Goal: Navigation & Orientation: Find specific page/section

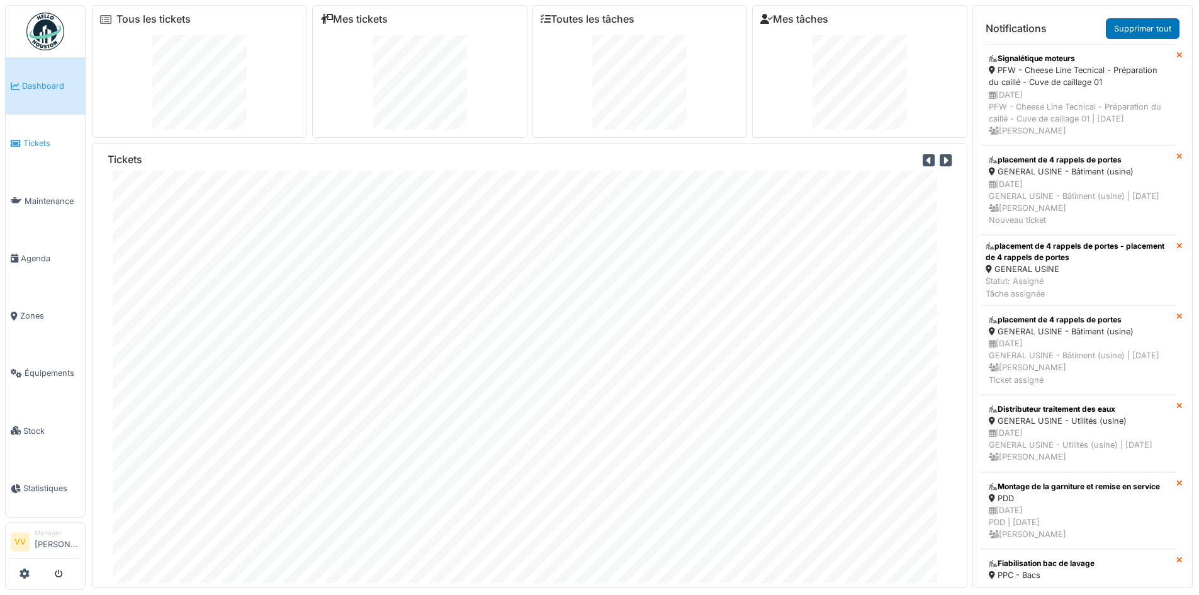
click at [30, 137] on span "Tickets" at bounding box center [51, 143] width 57 height 12
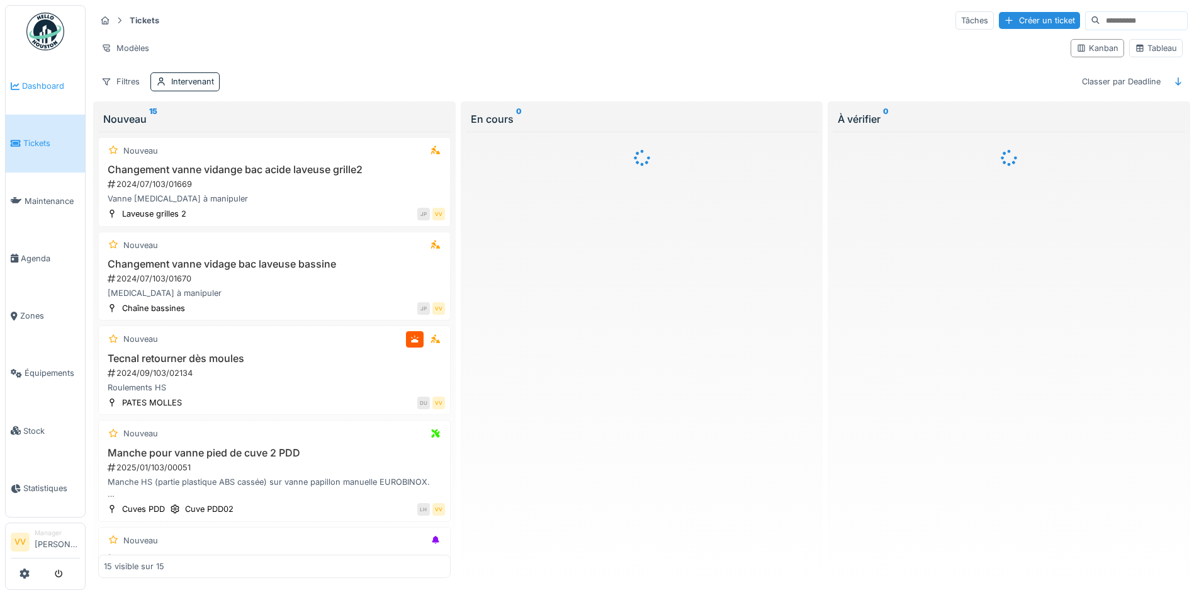
click at [53, 85] on span "Dashboard" at bounding box center [51, 86] width 58 height 12
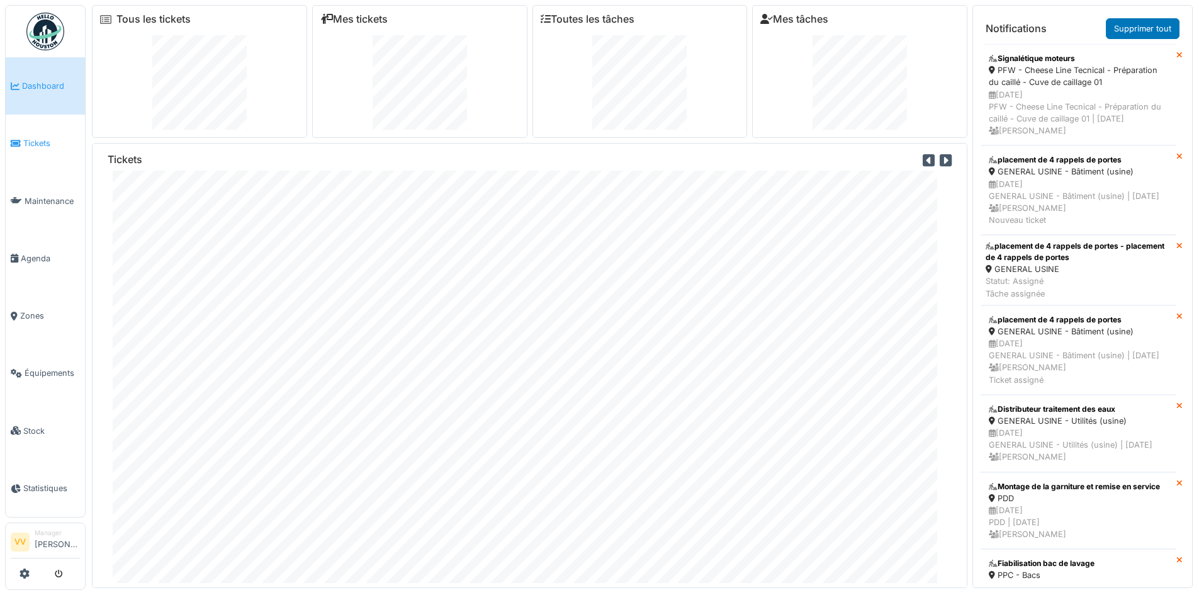
click at [28, 142] on span "Tickets" at bounding box center [51, 143] width 57 height 12
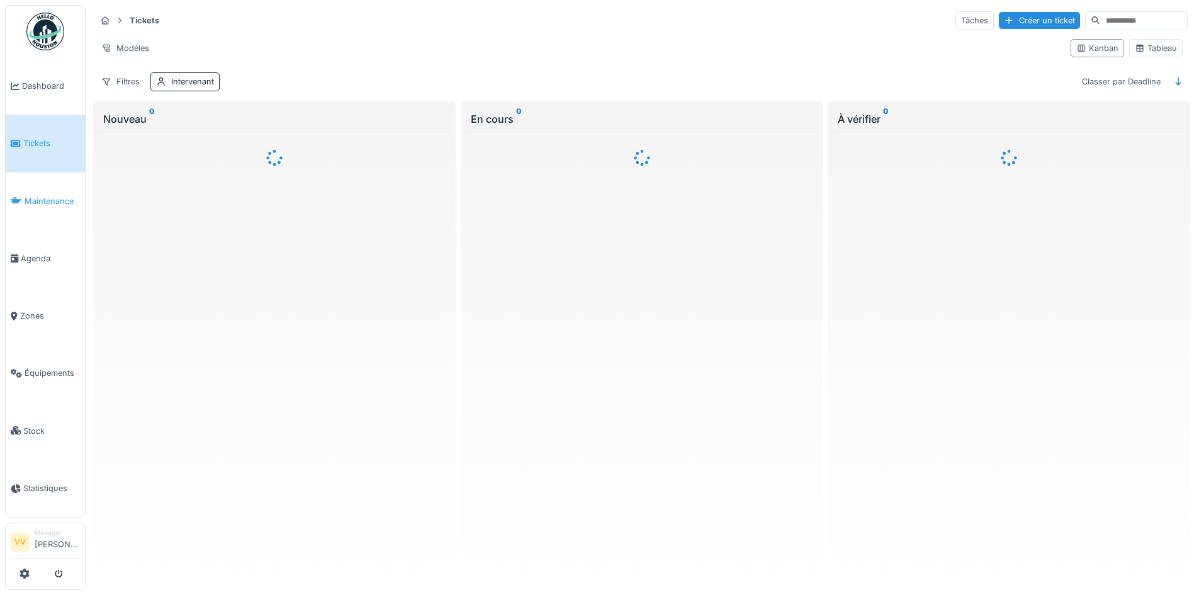
click at [55, 201] on span "Maintenance" at bounding box center [52, 201] width 55 height 12
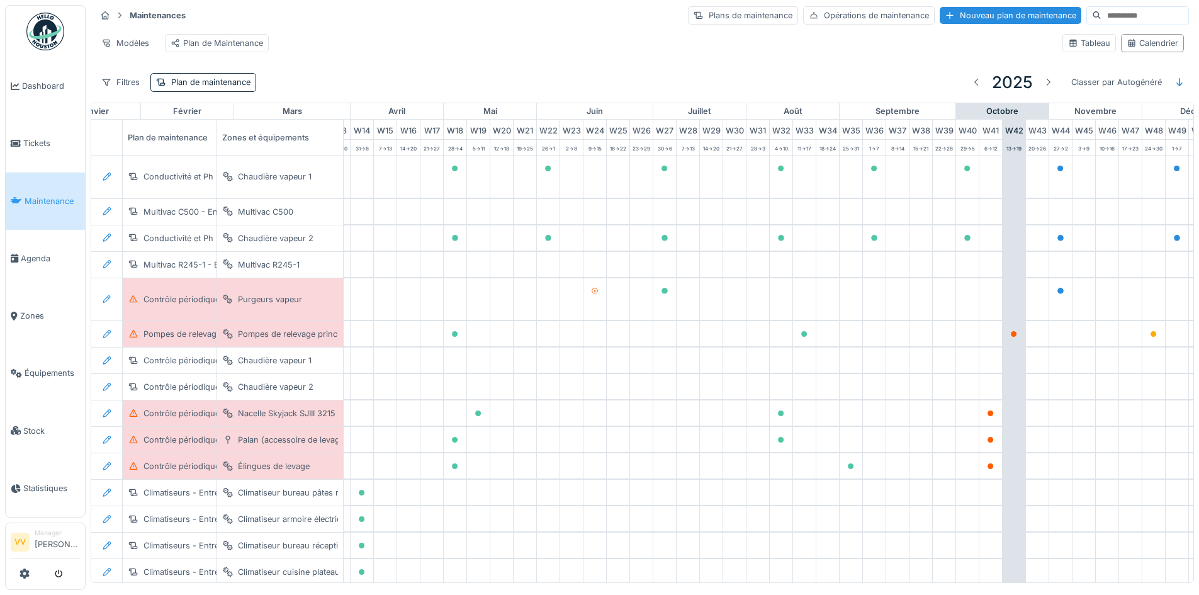
scroll to position [0, 412]
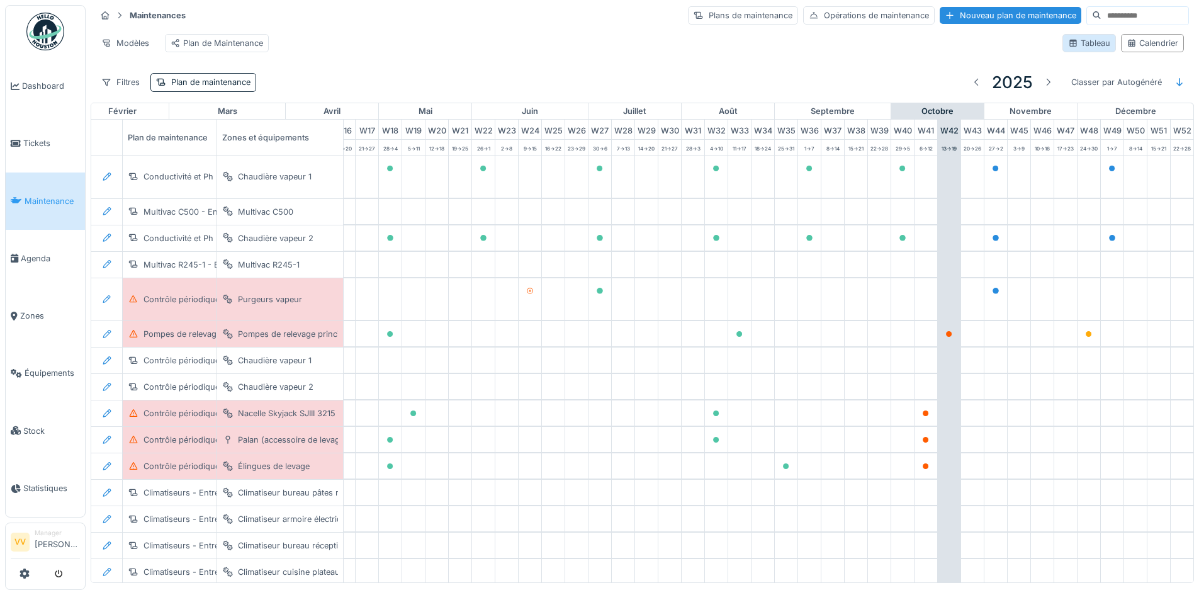
click at [1074, 45] on div "Tableau" at bounding box center [1090, 43] width 42 height 12
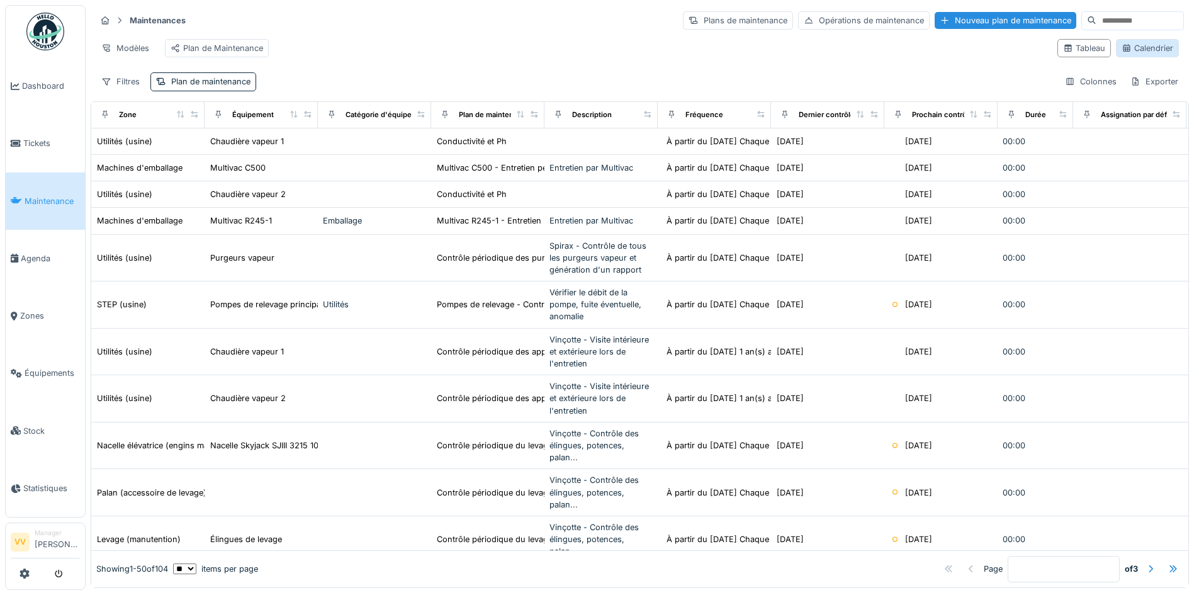
click at [1122, 48] on div "Calendrier" at bounding box center [1148, 48] width 52 height 12
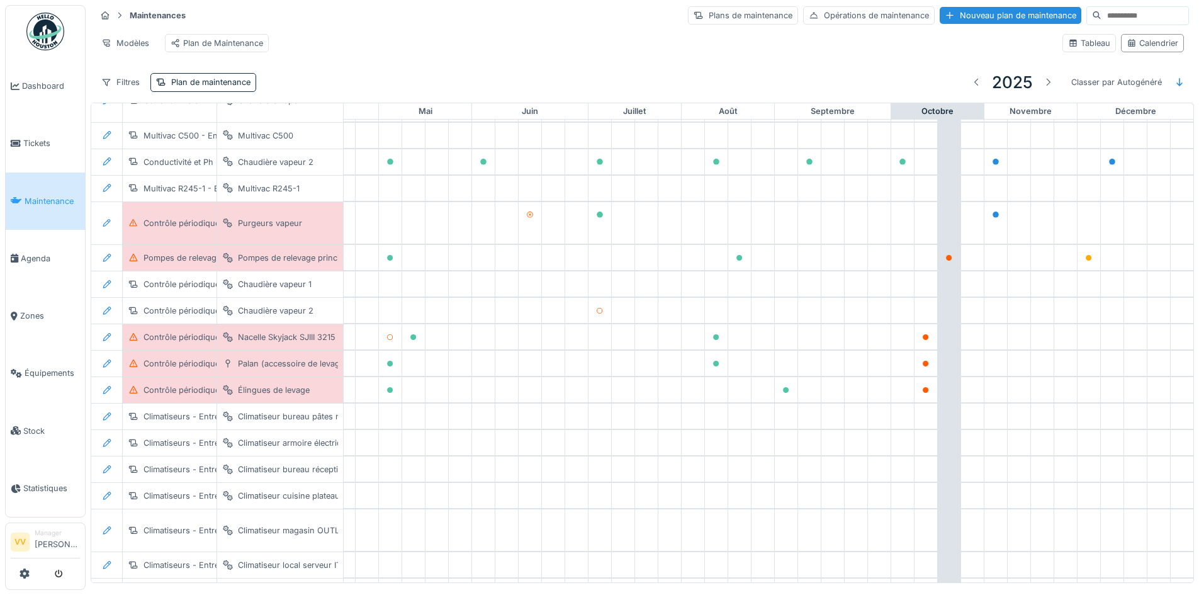
scroll to position [252, 412]
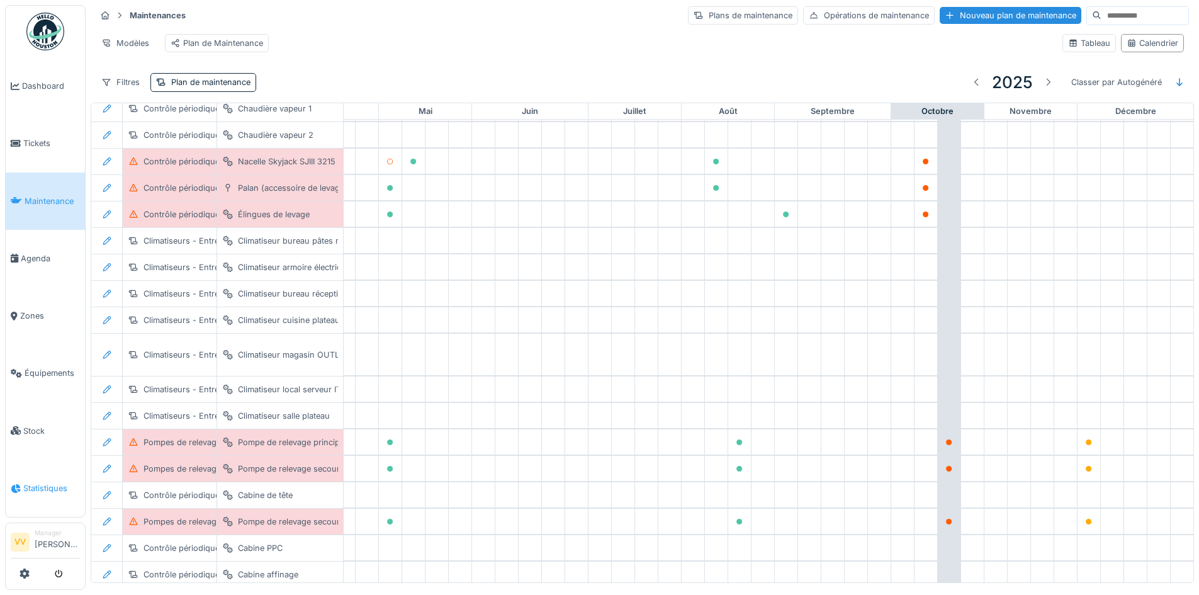
click at [37, 482] on span "Statistiques" at bounding box center [51, 488] width 57 height 12
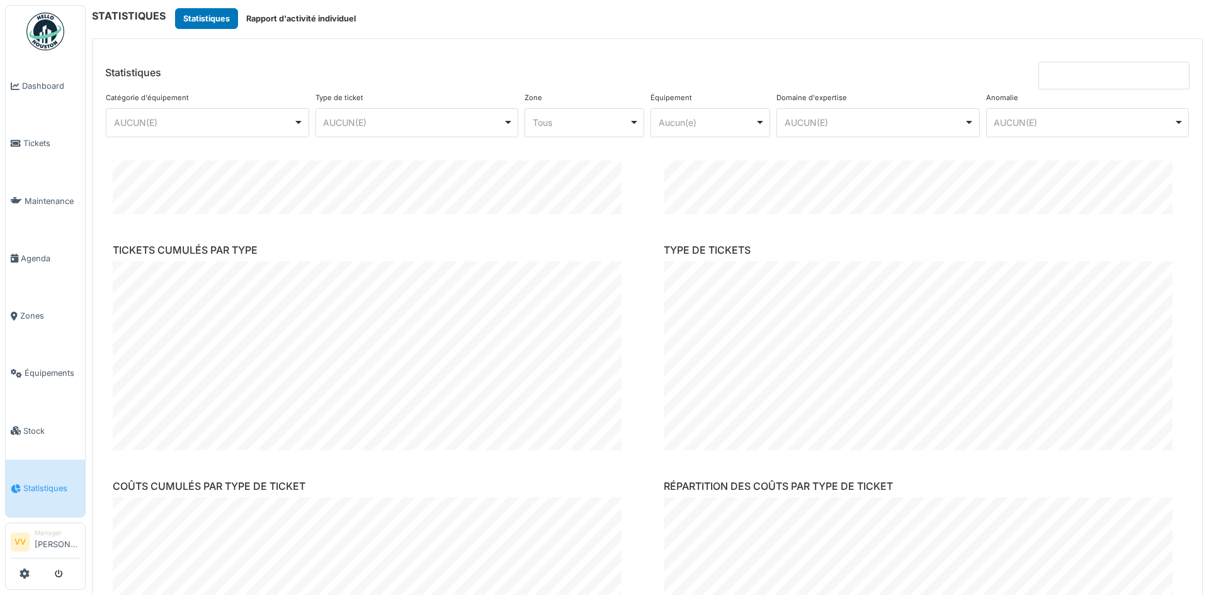
scroll to position [126, 0]
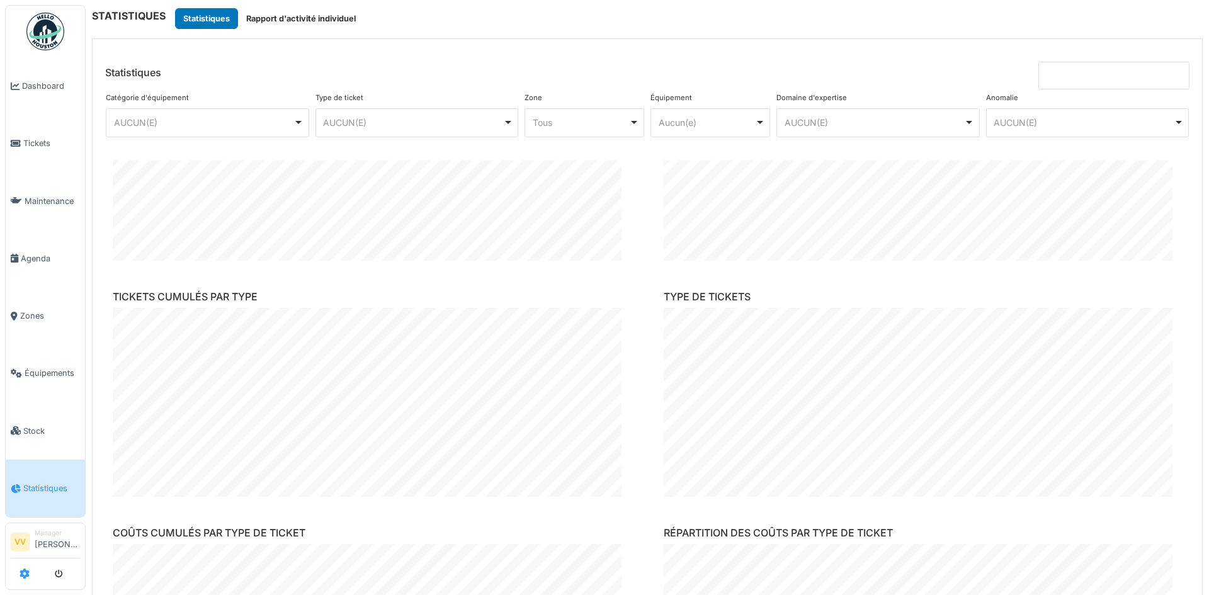
click at [23, 576] on icon at bounding box center [25, 574] width 10 height 10
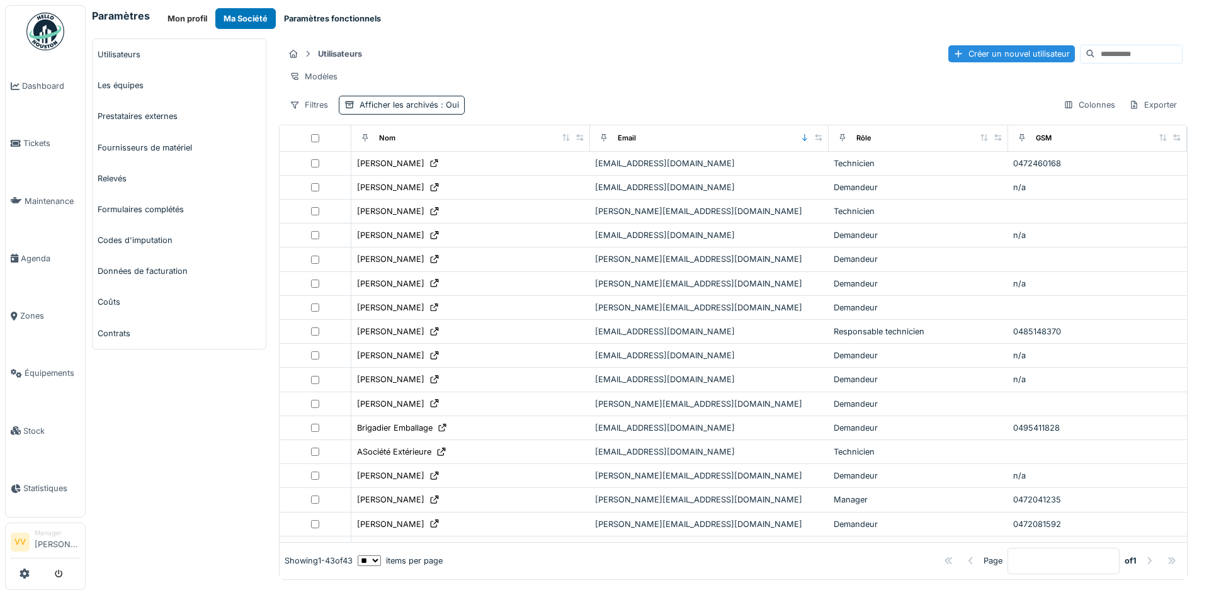
click at [324, 14] on button "Paramètres fonctionnels" at bounding box center [332, 18] width 113 height 21
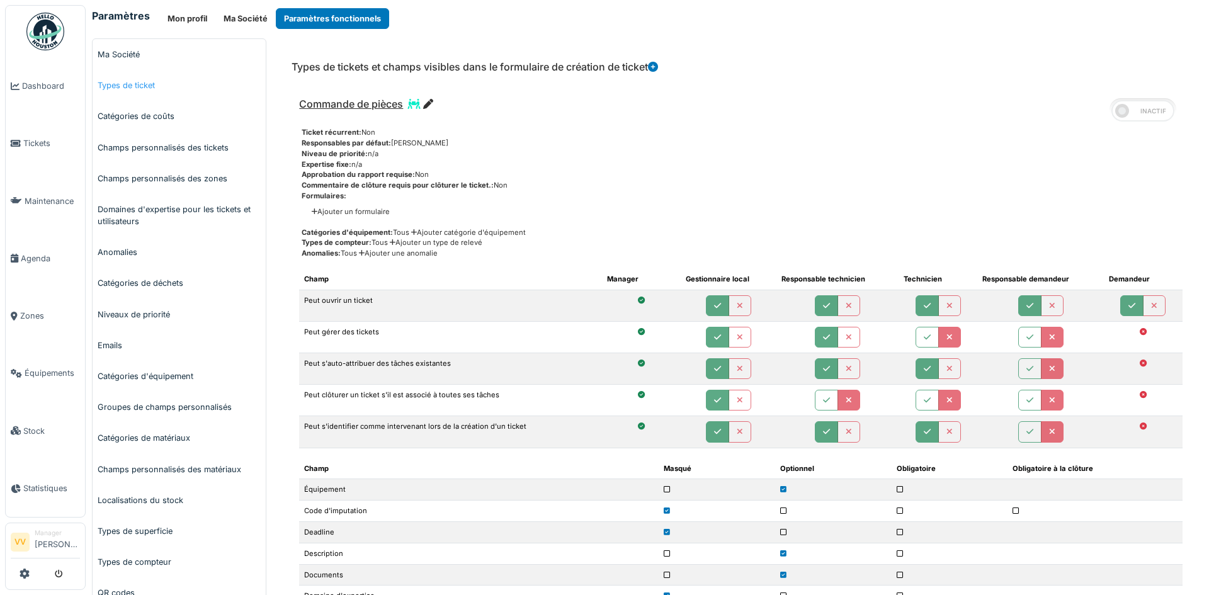
click at [132, 83] on link "Types de ticket" at bounding box center [179, 85] width 173 height 31
click at [119, 90] on link "Types de ticket" at bounding box center [179, 85] width 173 height 31
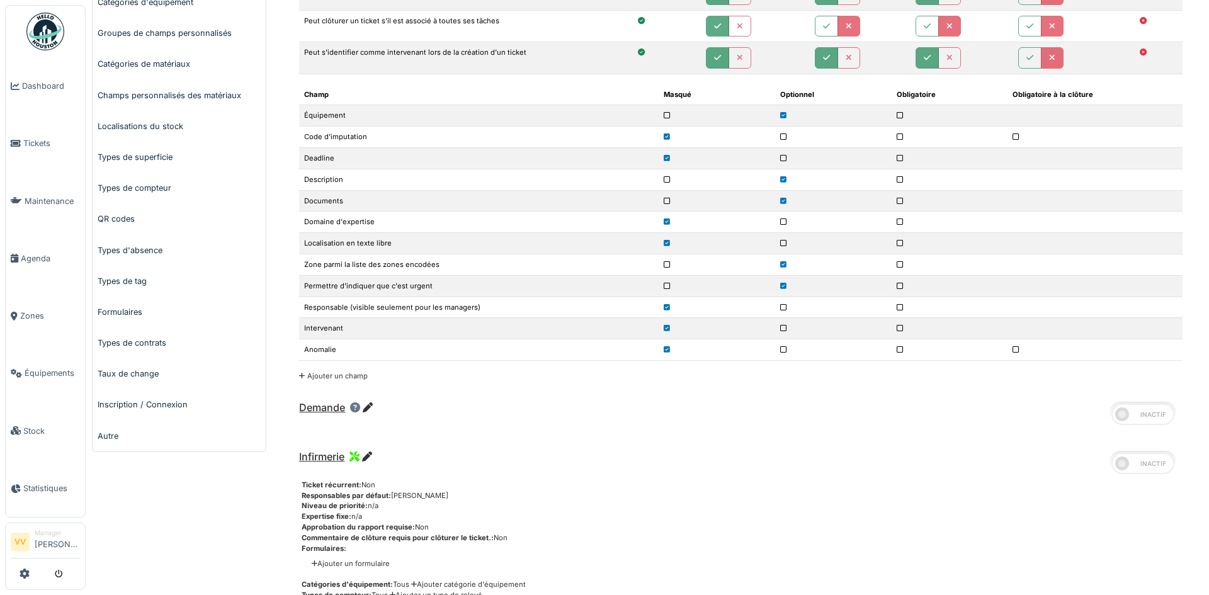
scroll to position [441, 0]
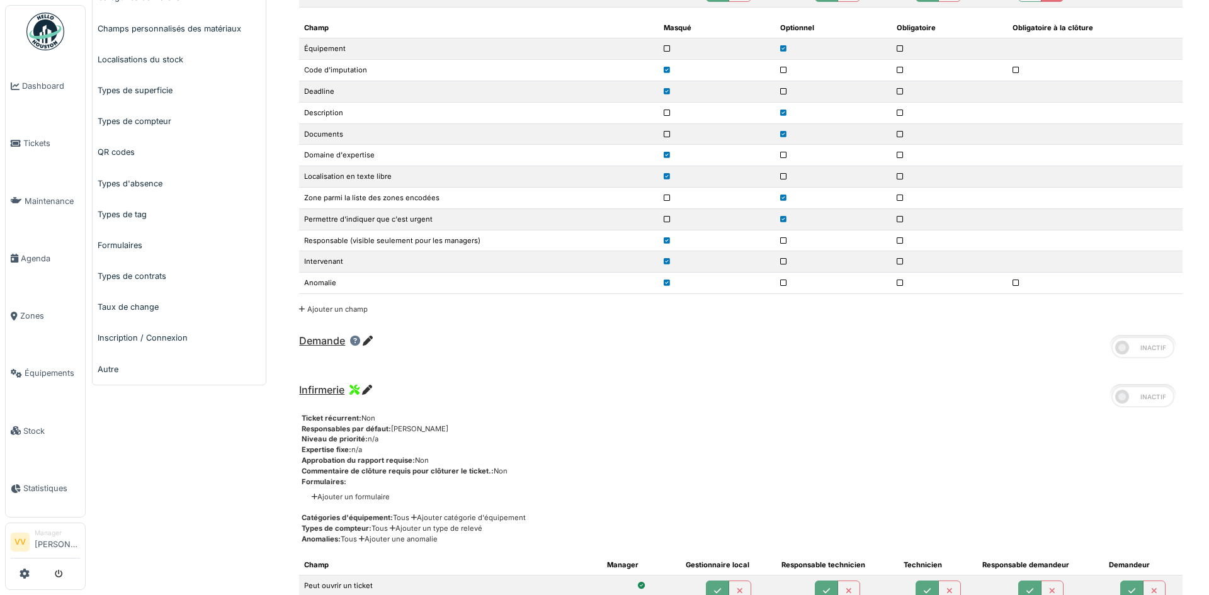
click at [366, 343] on icon at bounding box center [368, 341] width 10 height 10
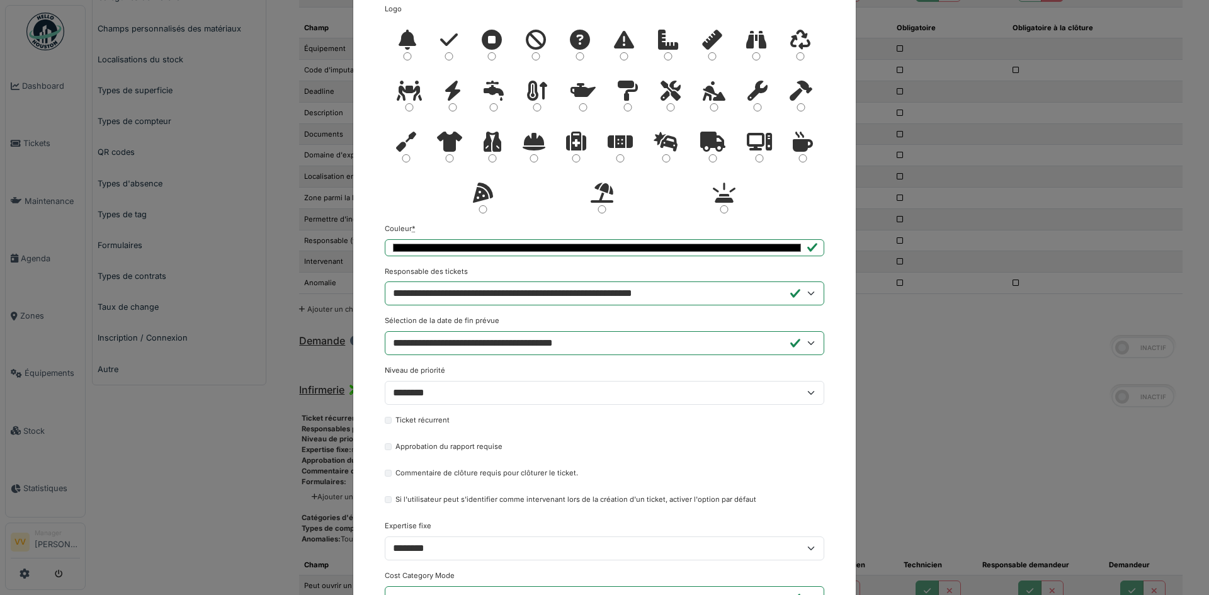
scroll to position [0, 0]
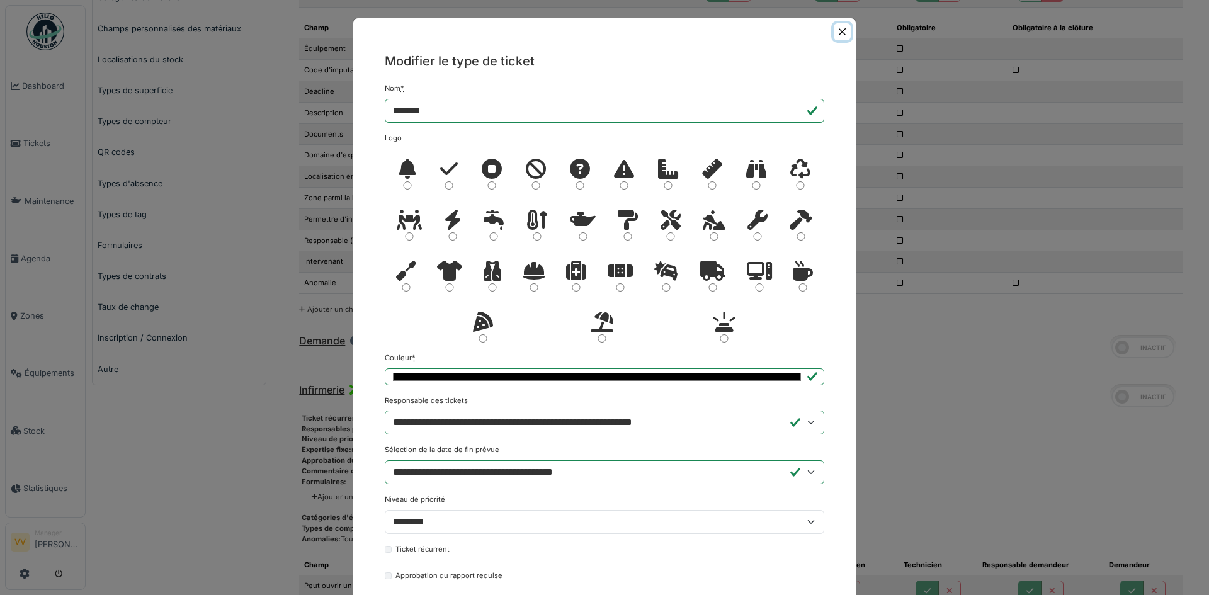
click at [834, 31] on button "Close" at bounding box center [842, 31] width 17 height 17
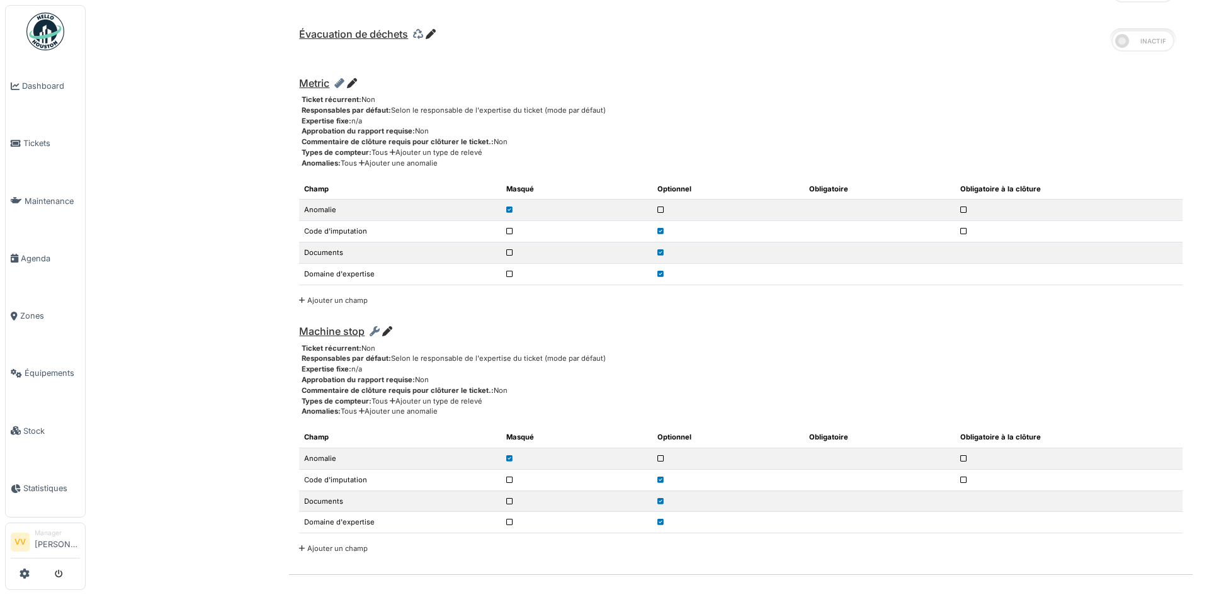
scroll to position [3715, 0]
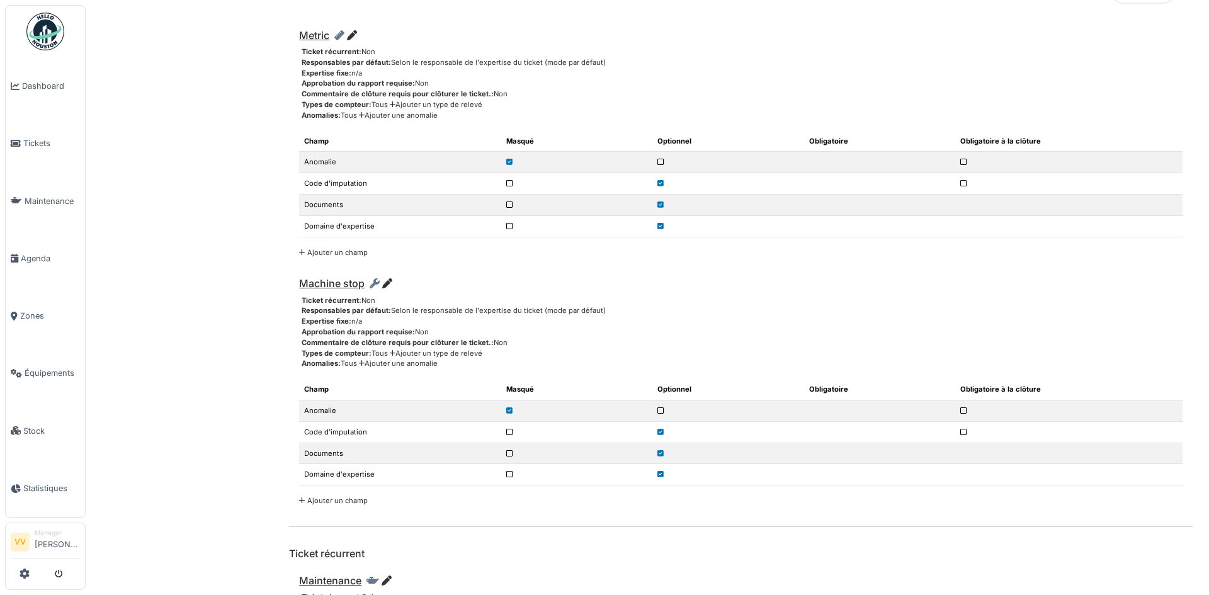
click at [388, 287] on icon at bounding box center [387, 283] width 10 height 10
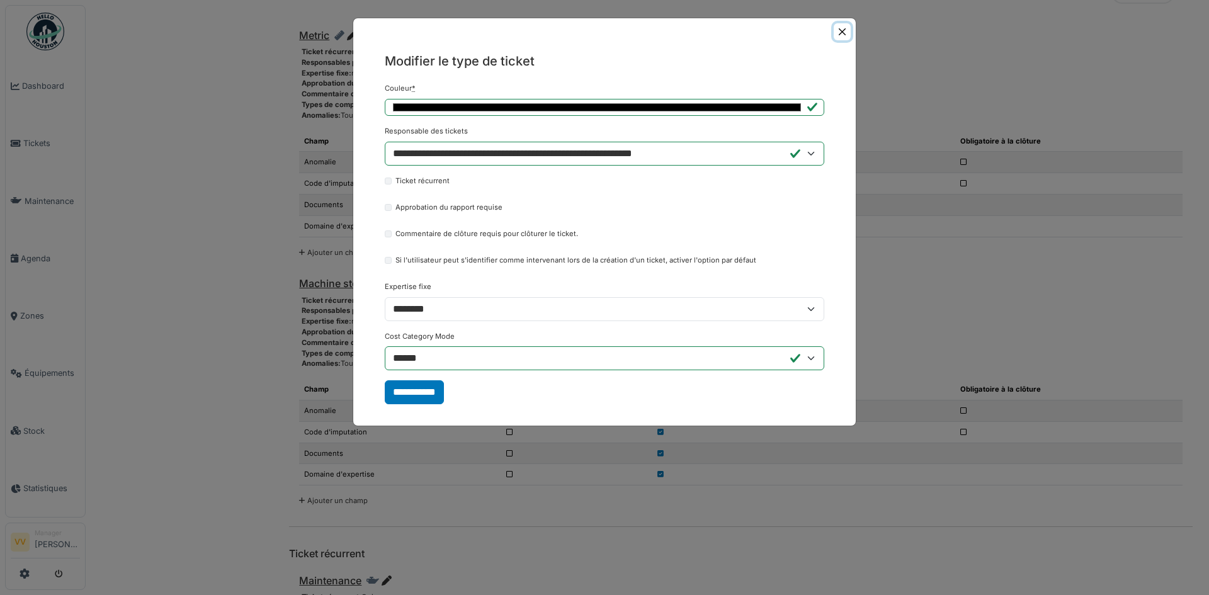
click at [846, 24] on button "Close" at bounding box center [842, 31] width 17 height 17
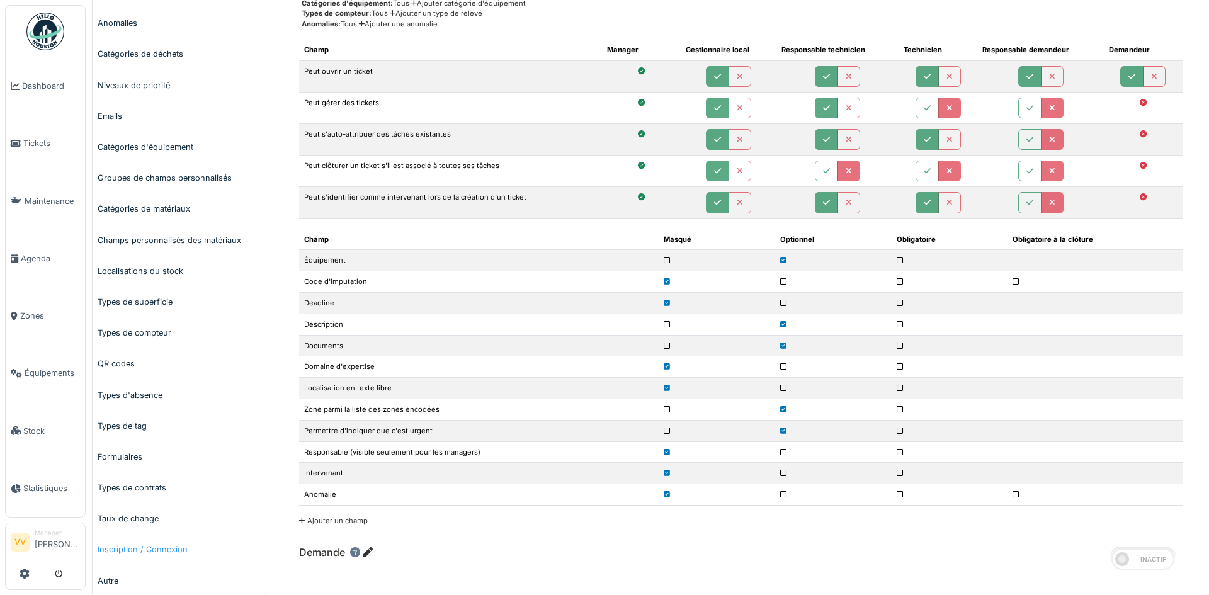
scroll to position [0, 0]
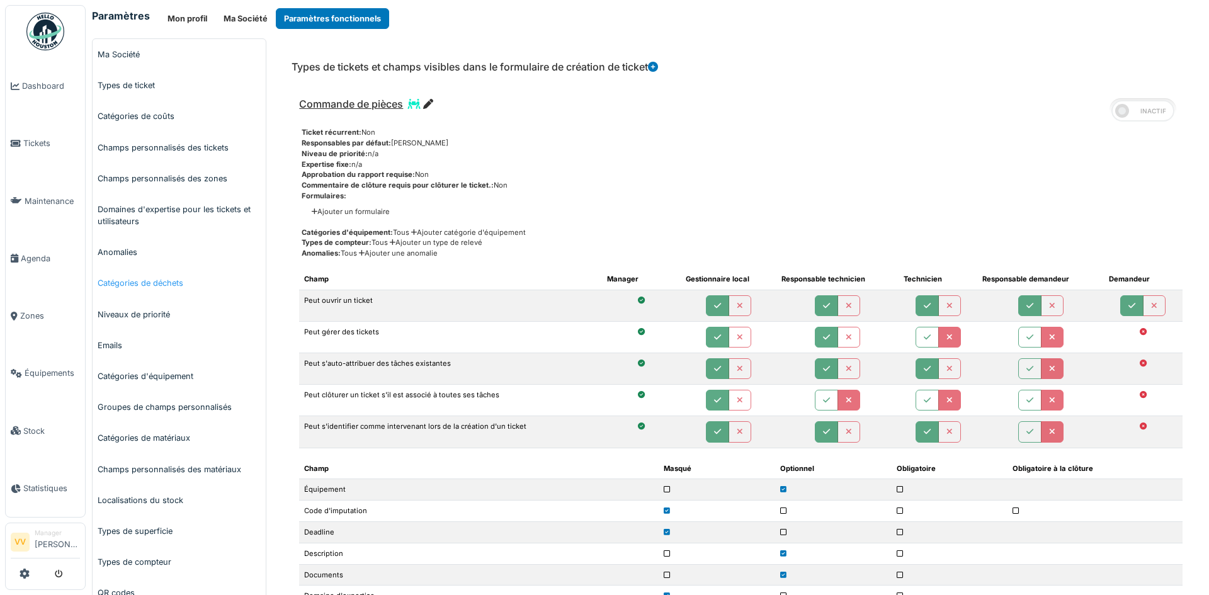
click at [150, 278] on link "Catégories de déchets" at bounding box center [179, 283] width 173 height 31
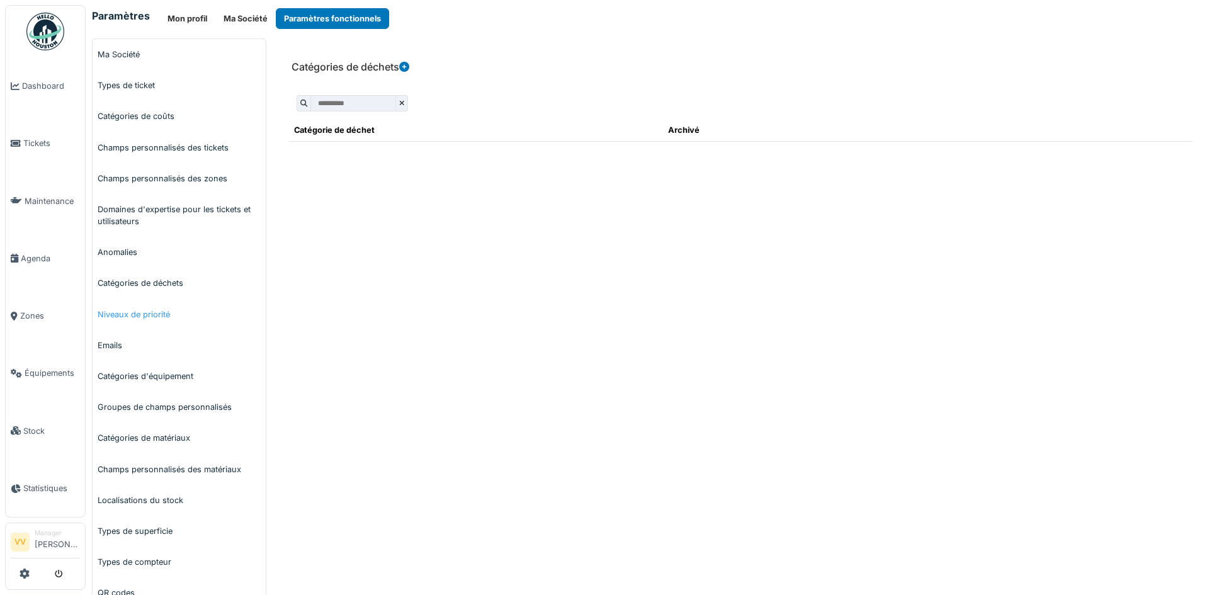
click at [152, 312] on link "Niveaux de priorité" at bounding box center [179, 314] width 173 height 31
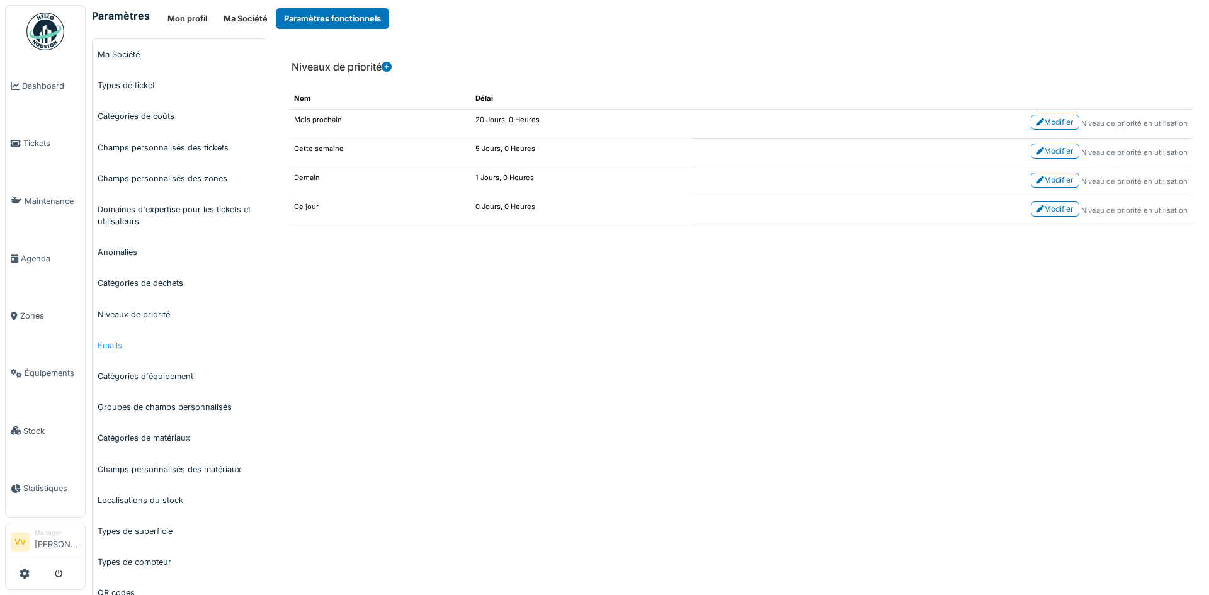
click at [112, 349] on link "Emails" at bounding box center [179, 345] width 173 height 31
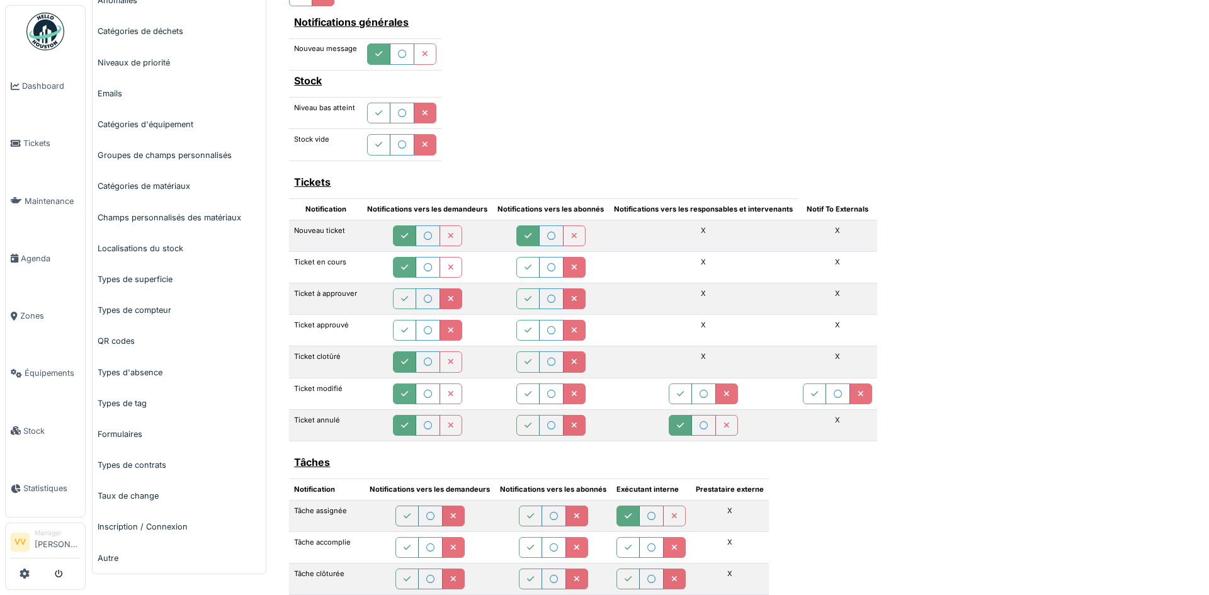
scroll to position [375, 0]
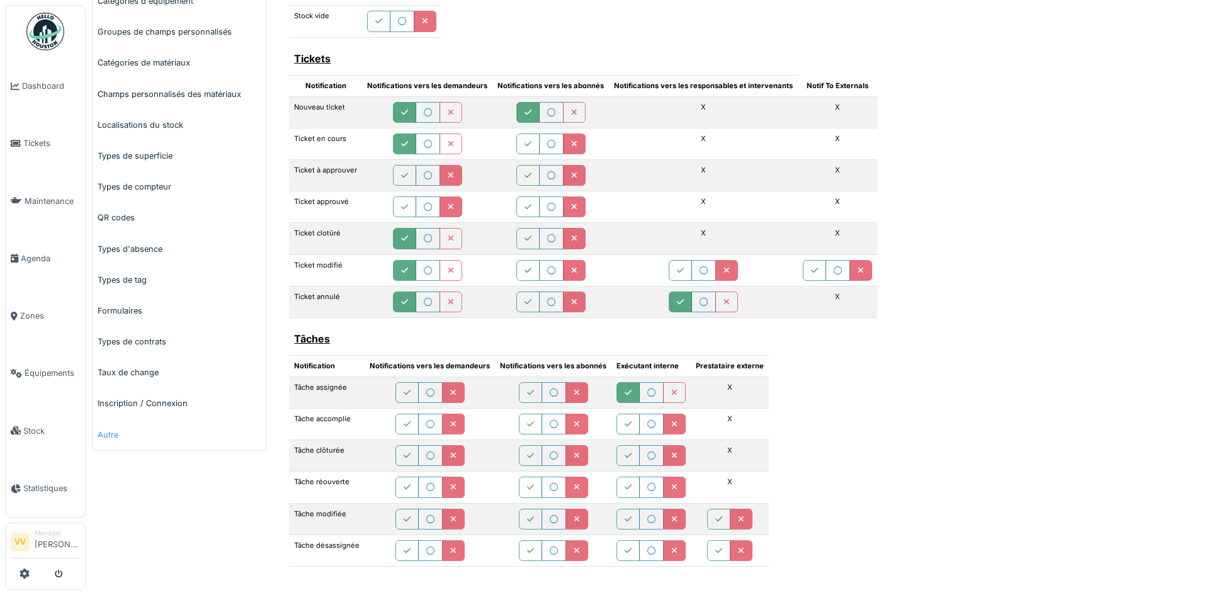
click at [111, 438] on link "Autre" at bounding box center [179, 434] width 173 height 31
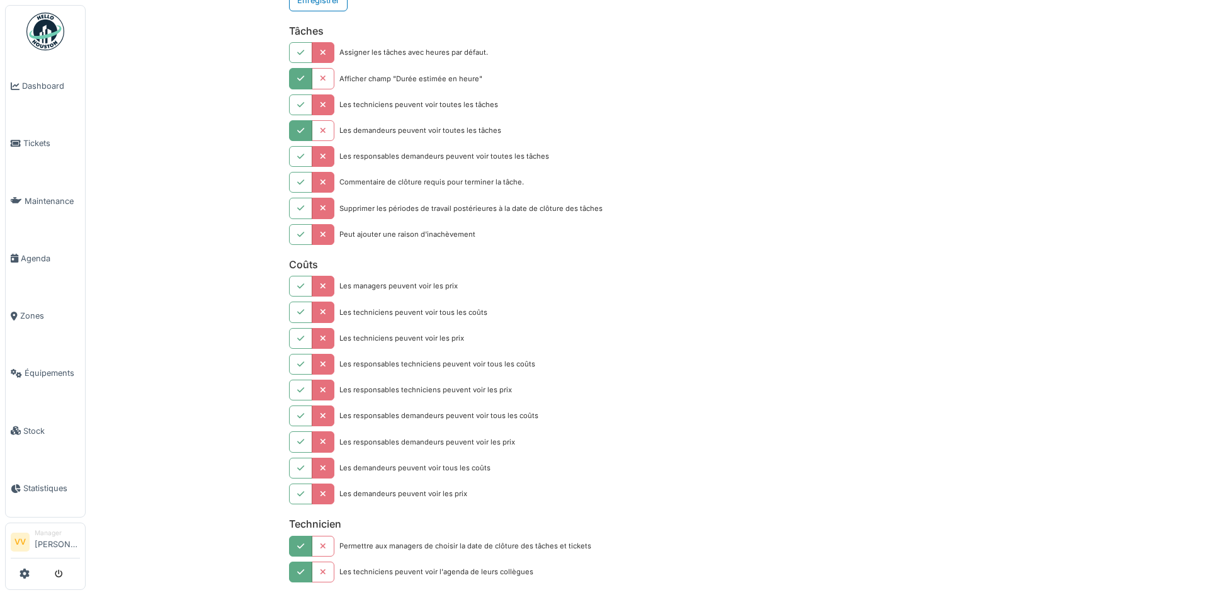
scroll to position [944, 0]
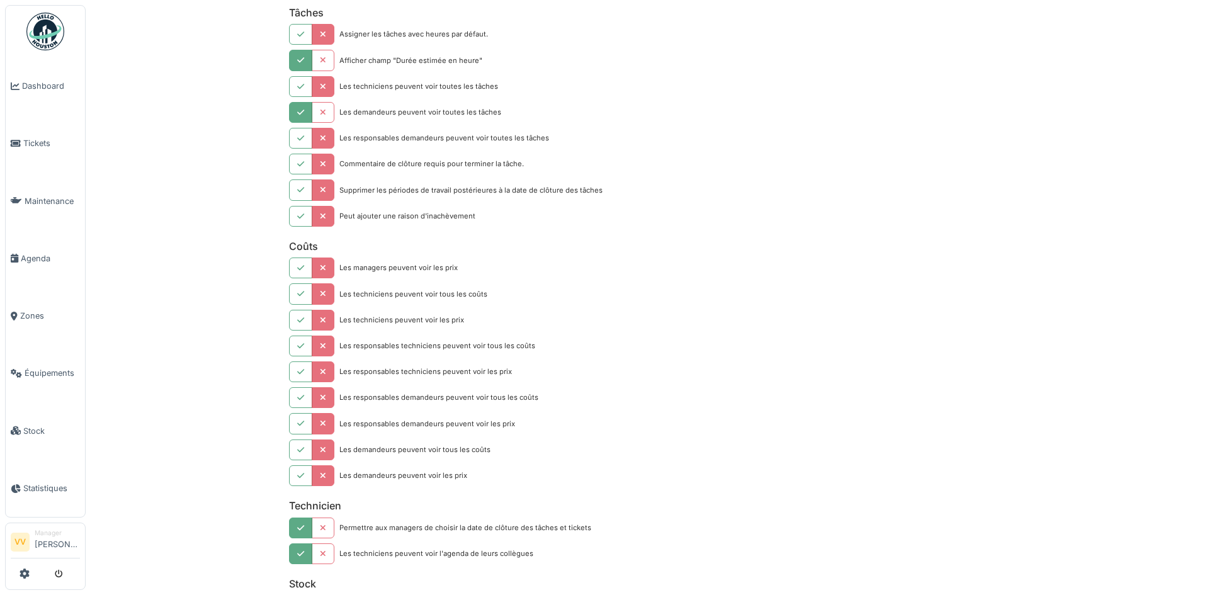
click at [322, 373] on icon "button" at bounding box center [323, 372] width 6 height 8
click at [290, 261] on button "button" at bounding box center [300, 268] width 23 height 21
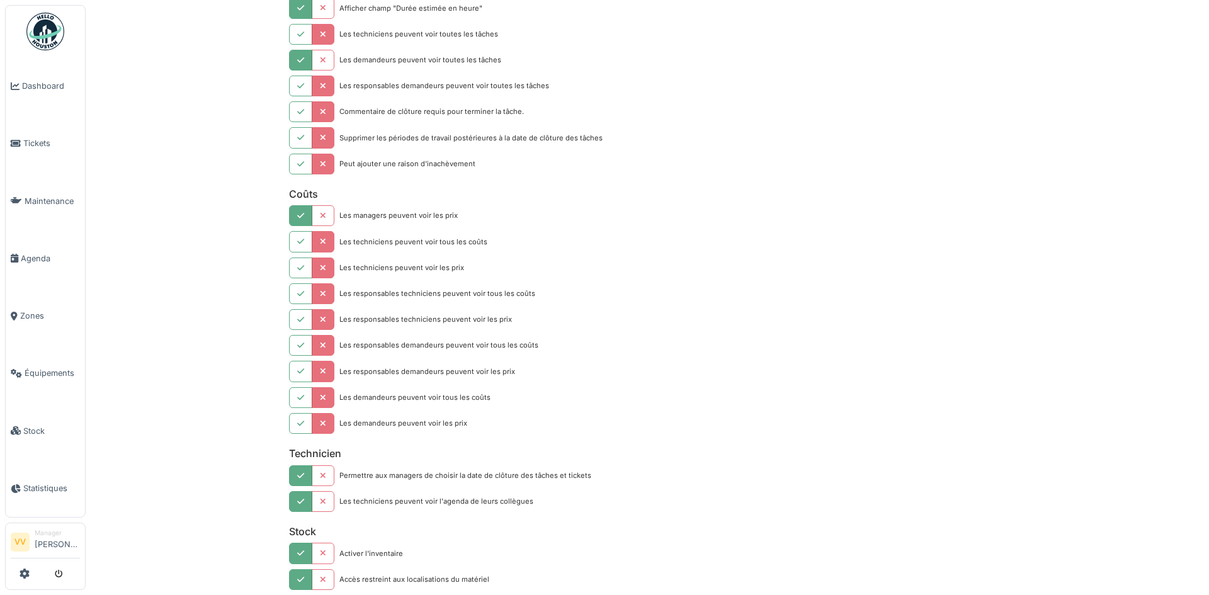
scroll to position [970, 0]
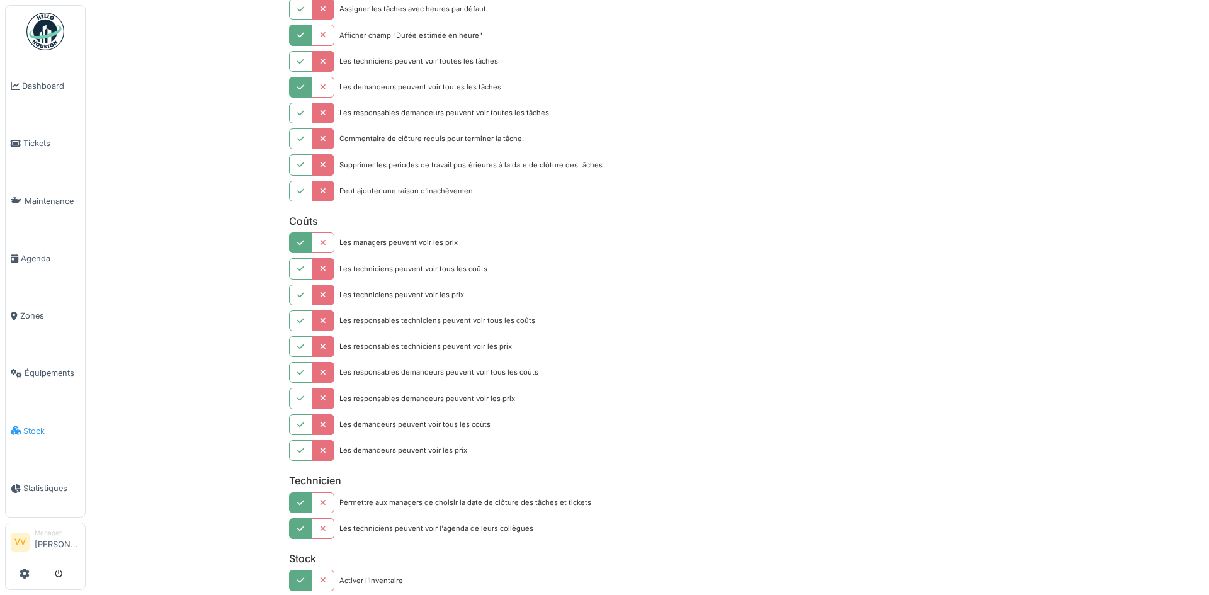
click at [24, 425] on span "Stock" at bounding box center [51, 431] width 57 height 12
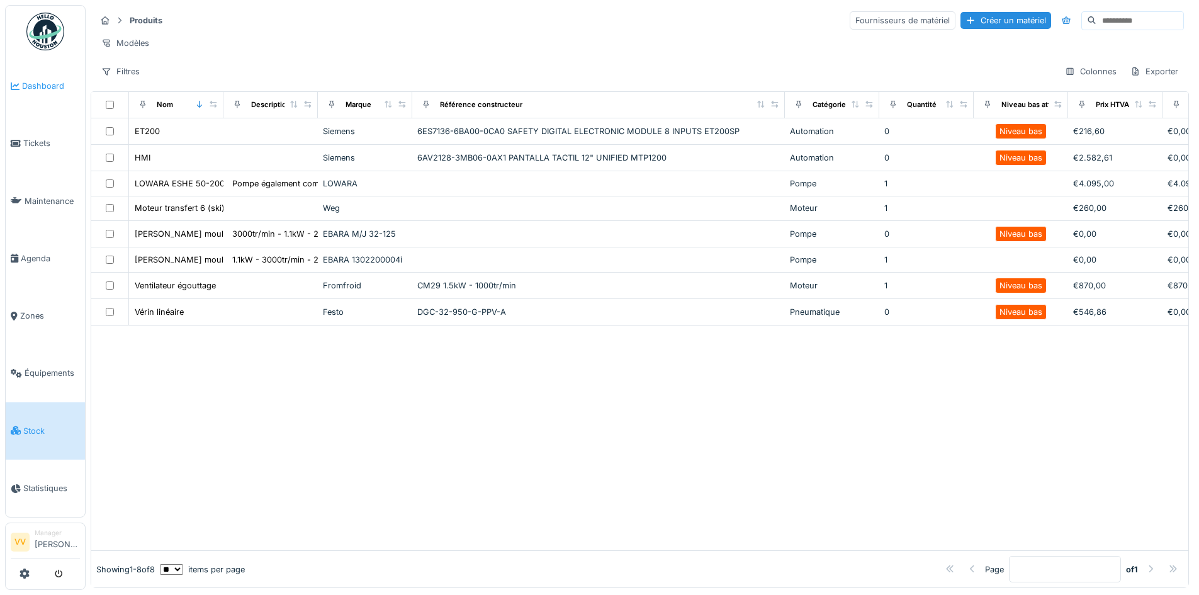
click at [43, 80] on span "Dashboard" at bounding box center [51, 86] width 58 height 12
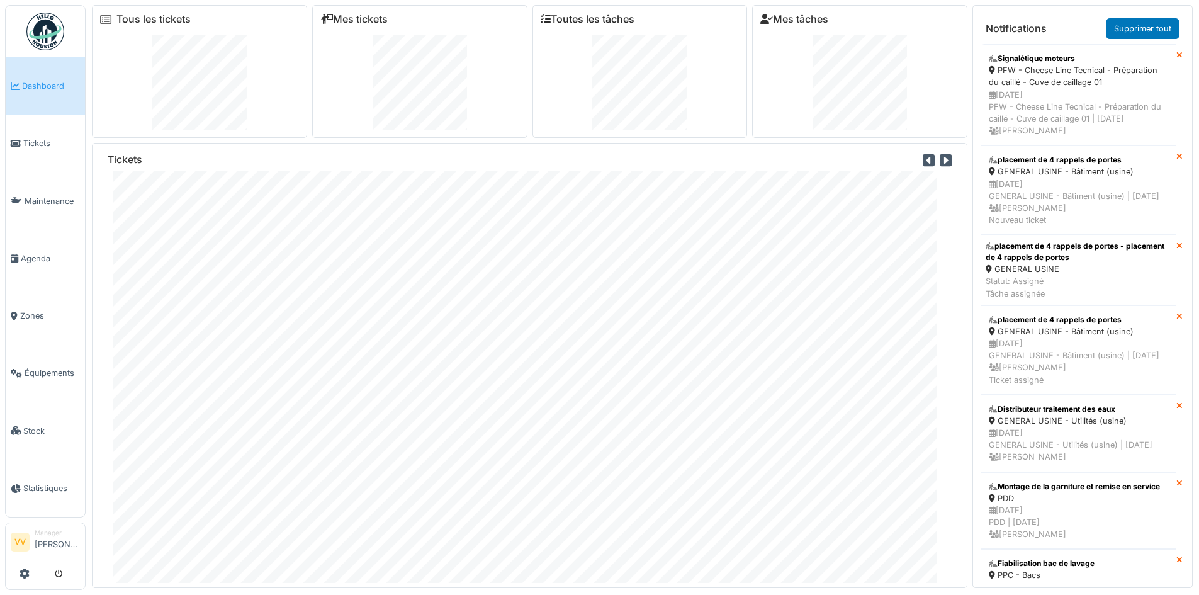
click at [562, 16] on link "Toutes les tâches" at bounding box center [588, 19] width 94 height 12
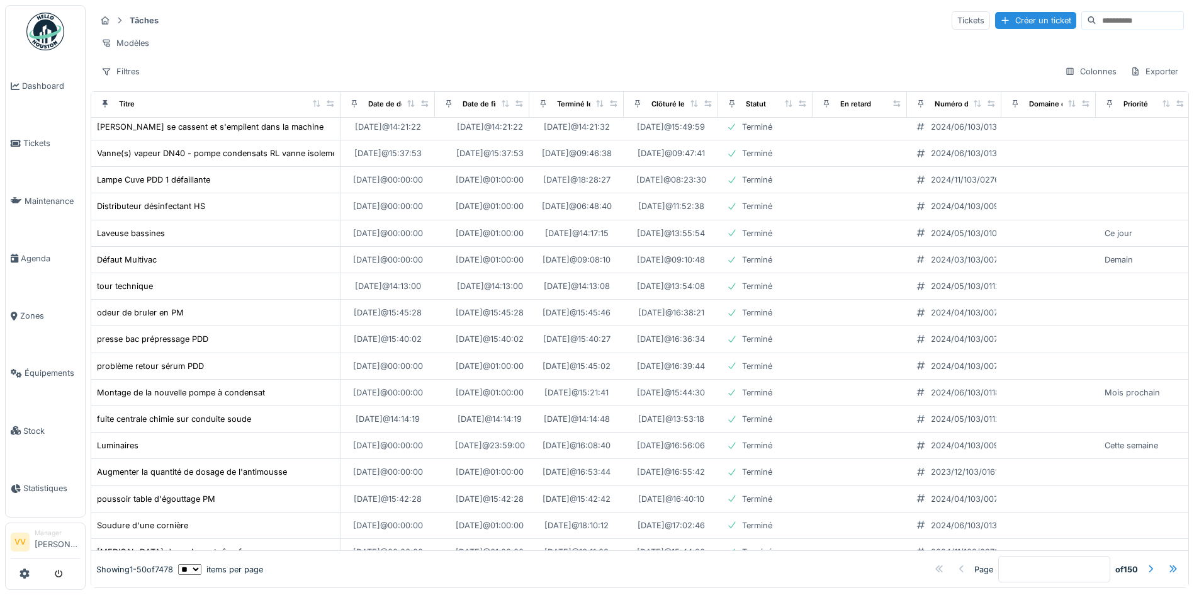
scroll to position [421, 0]
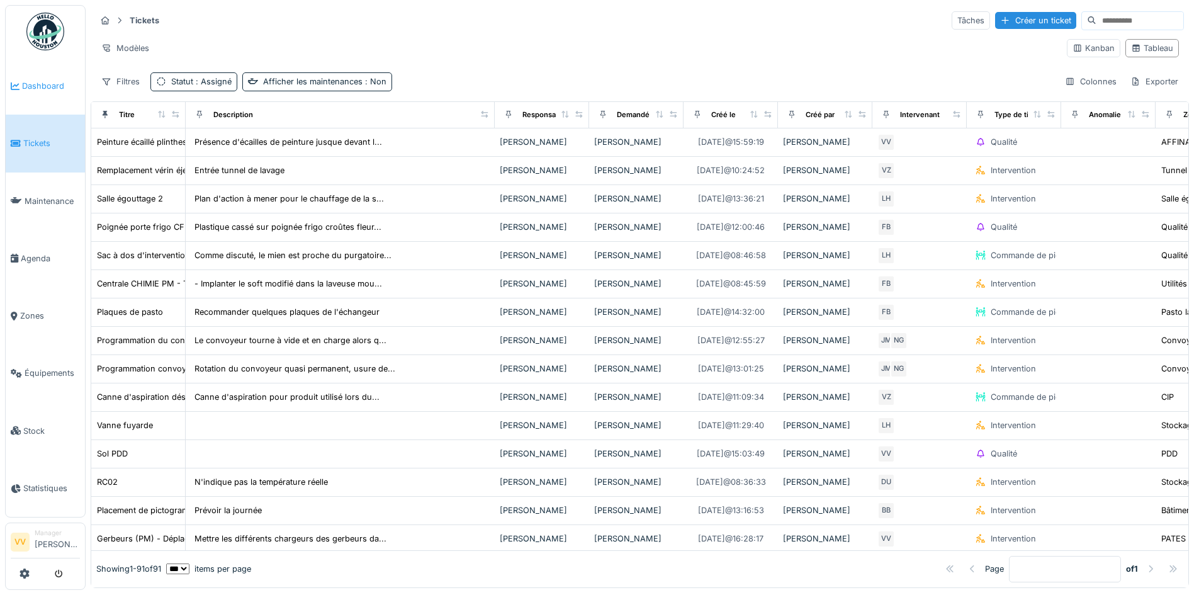
click at [37, 84] on span "Dashboard" at bounding box center [51, 86] width 58 height 12
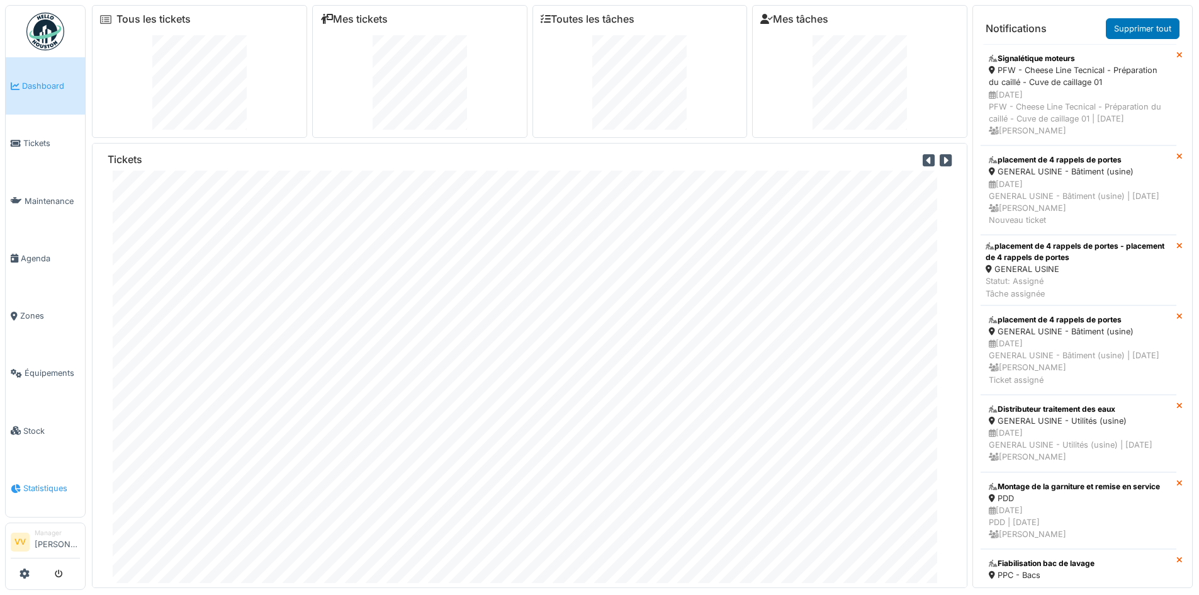
click at [21, 482] on li "Statistiques" at bounding box center [45, 488] width 69 height 12
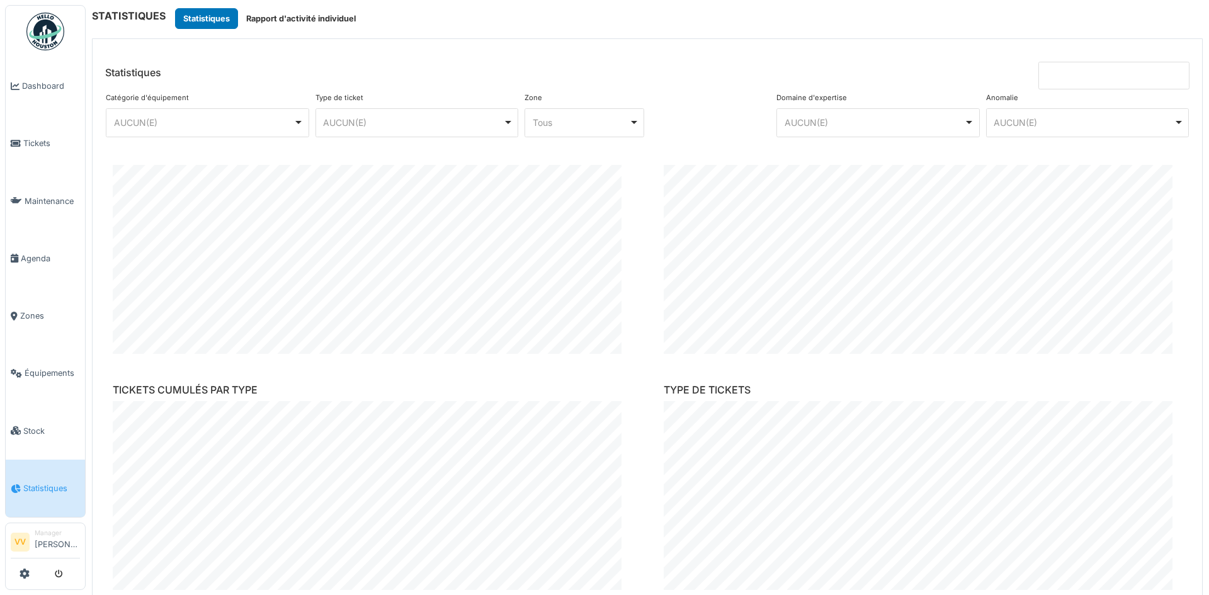
scroll to position [63, 0]
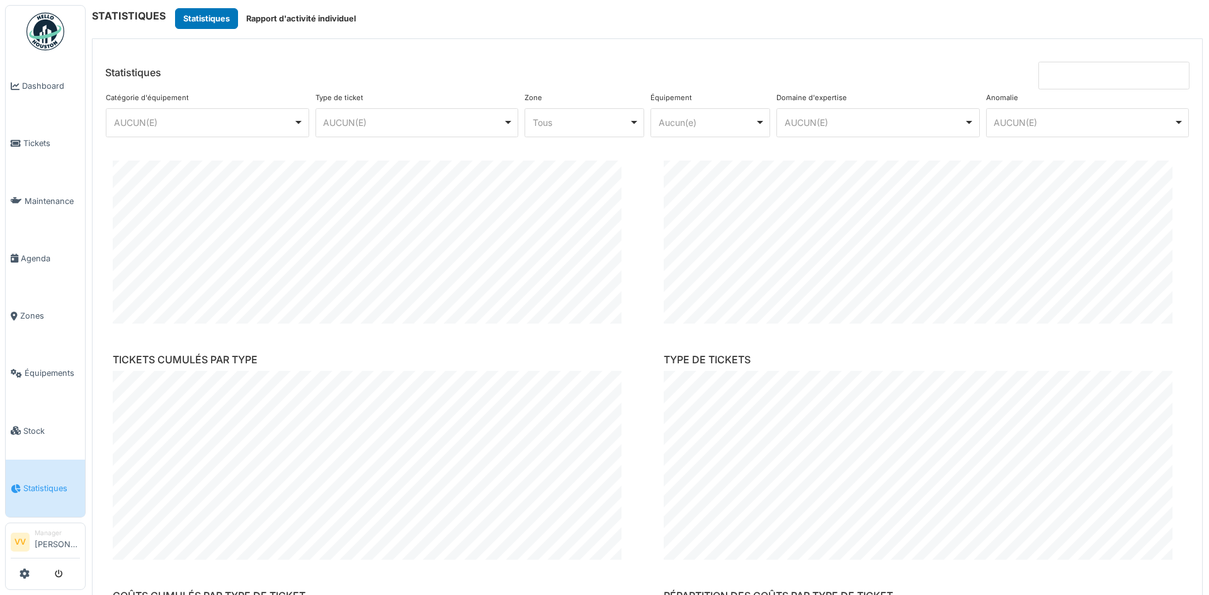
click at [1046, 70] on input at bounding box center [1113, 76] width 151 height 28
type input "******"
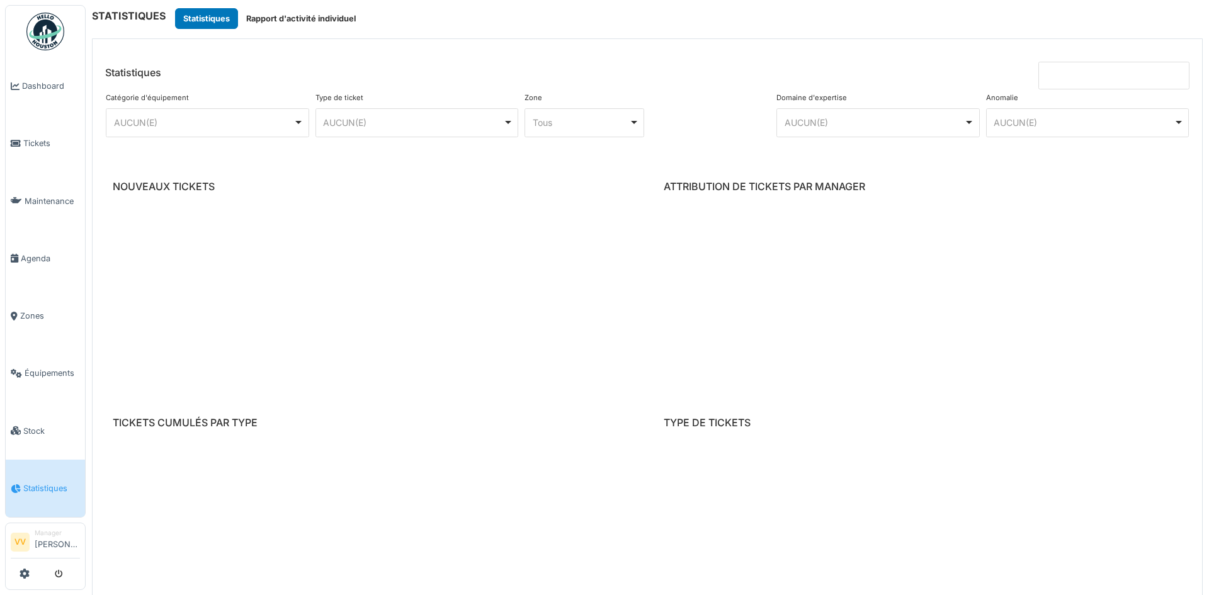
click at [1069, 71] on input at bounding box center [1113, 76] width 151 height 28
type input "**********"
click at [1137, 156] on div "Catégorie d'équipement ******** AUCUN(E) Remove item AUCUN(E) Affinage Atelier …" at bounding box center [647, 124] width 1089 height 71
click at [1086, 77] on input "**********" at bounding box center [1113, 76] width 151 height 28
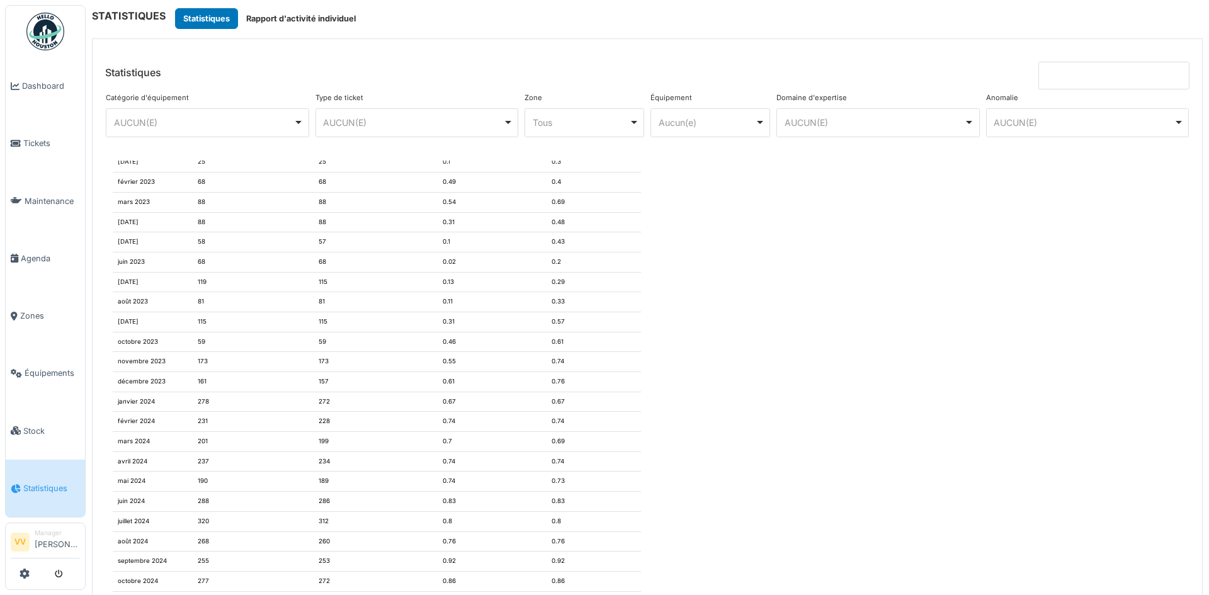
scroll to position [1700, 0]
click at [33, 200] on span "Maintenance" at bounding box center [52, 201] width 55 height 12
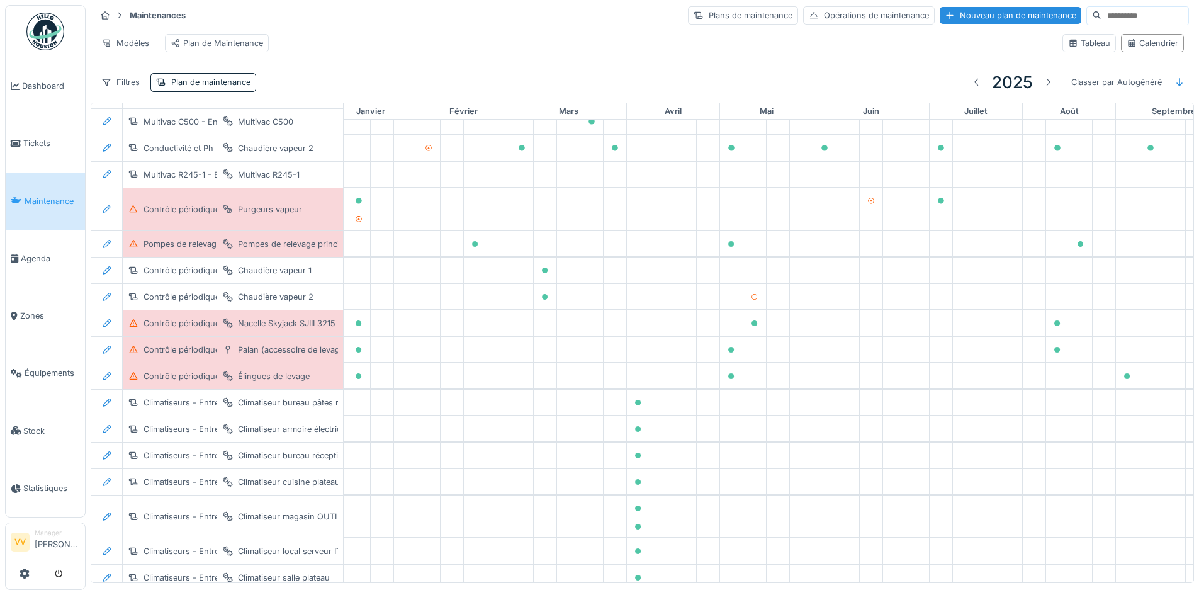
scroll to position [0, 52]
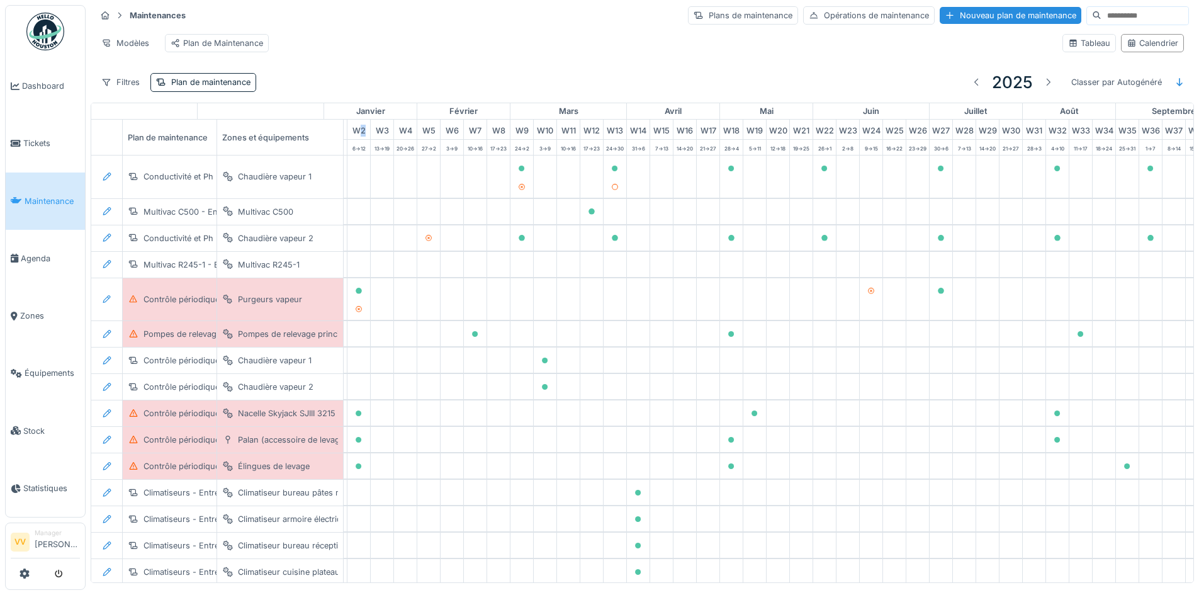
drag, startPoint x: 359, startPoint y: 140, endPoint x: 369, endPoint y: 142, distance: 10.3
click at [369, 139] on div "W 2" at bounding box center [359, 130] width 23 height 20
click at [434, 57] on div "Modèles Plan de Maintenance" at bounding box center [574, 43] width 957 height 28
